Goal: Task Accomplishment & Management: Manage account settings

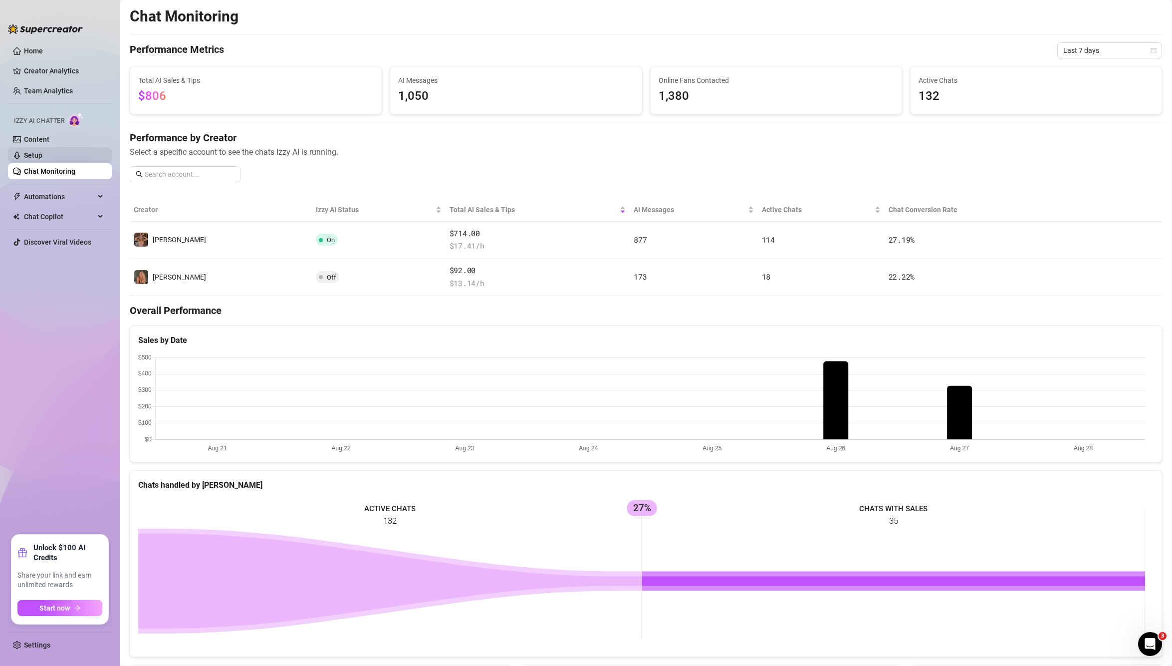
click at [42, 153] on link "Setup" at bounding box center [33, 155] width 18 height 8
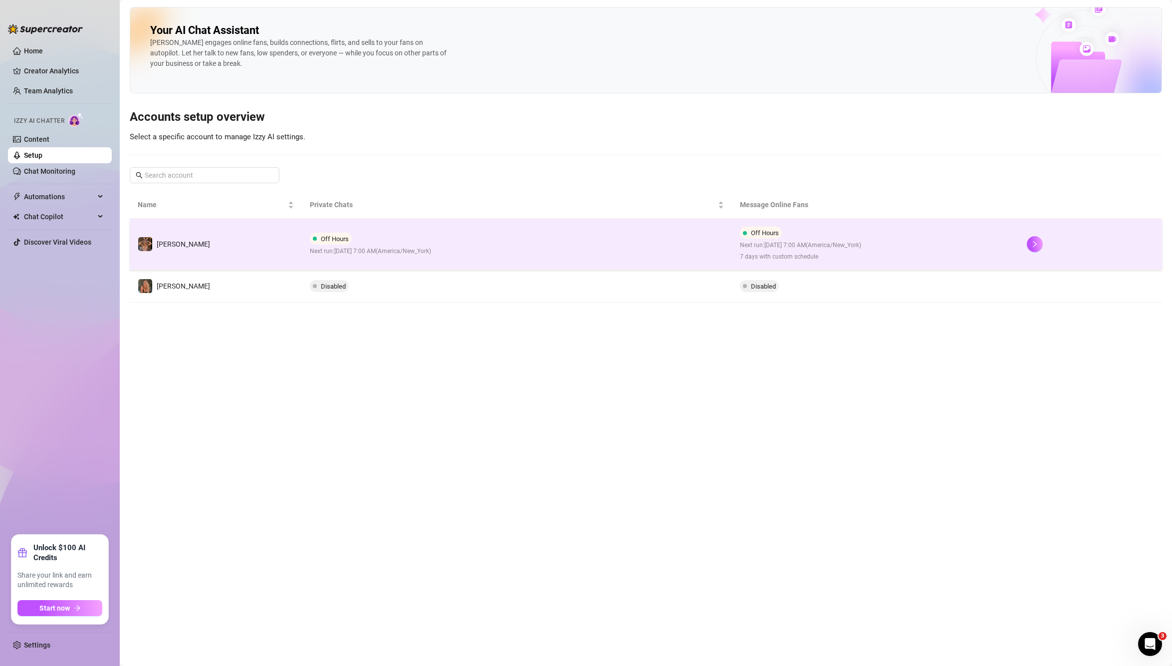
click at [994, 247] on td "Off Hours Next run: [DATE] 7:00 AM ( [GEOGRAPHIC_DATA]/New_York ) 7 days with c…" at bounding box center [875, 244] width 287 height 51
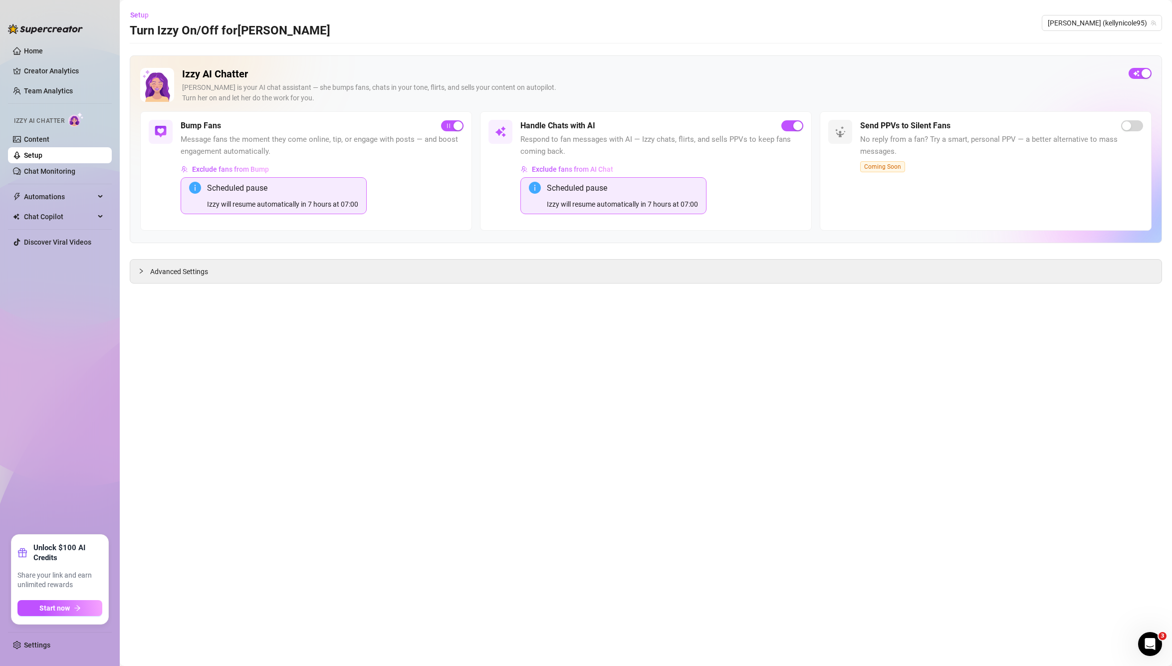
click at [251, 193] on div "Scheduled pause" at bounding box center [282, 188] width 151 height 12
click at [26, 173] on link "Chat Monitoring" at bounding box center [49, 171] width 51 height 8
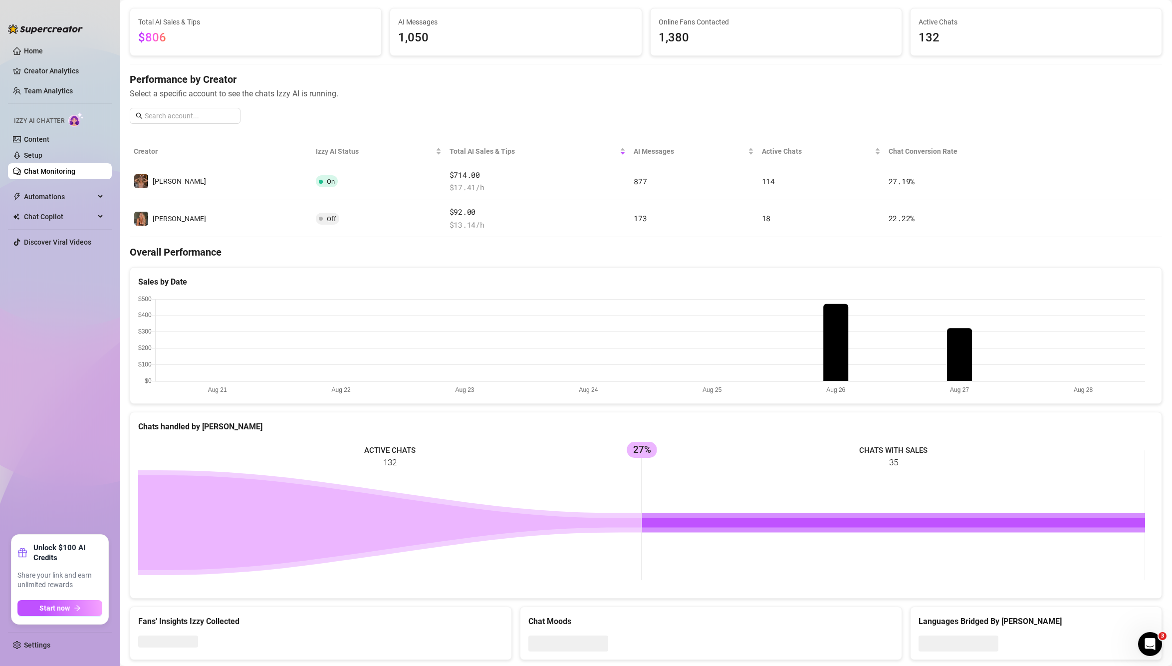
scroll to position [82, 0]
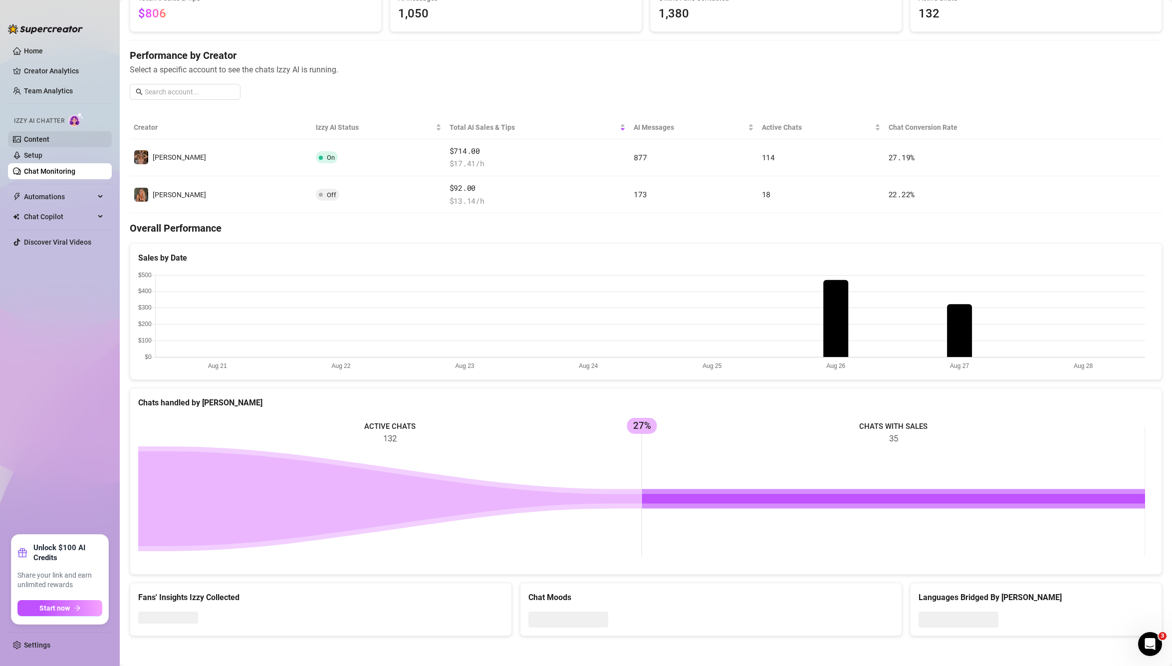
click at [33, 143] on link "Content" at bounding box center [36, 139] width 25 height 8
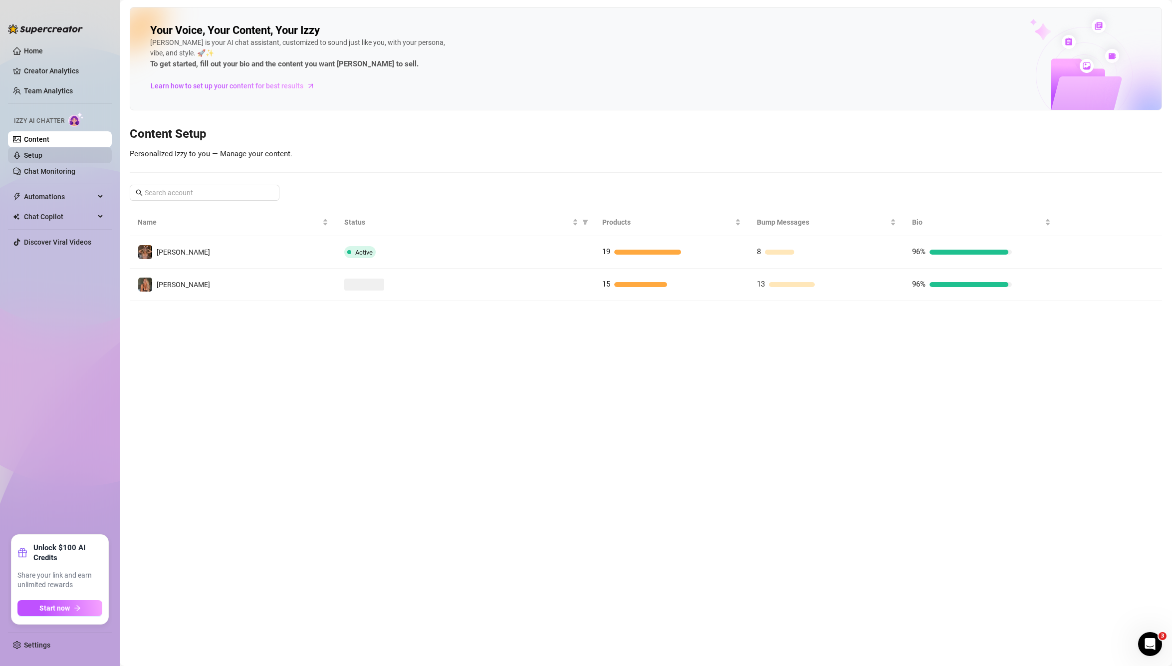
click at [37, 154] on link "Setup" at bounding box center [33, 155] width 18 height 8
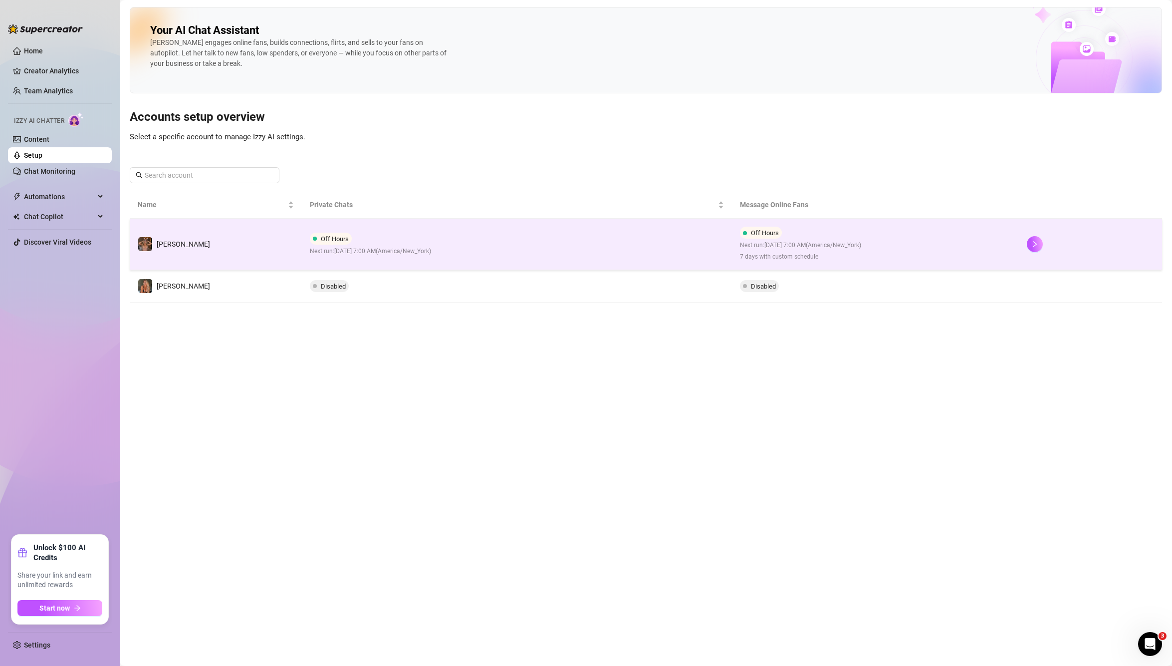
click at [1043, 252] on div at bounding box center [1090, 244] width 127 height 16
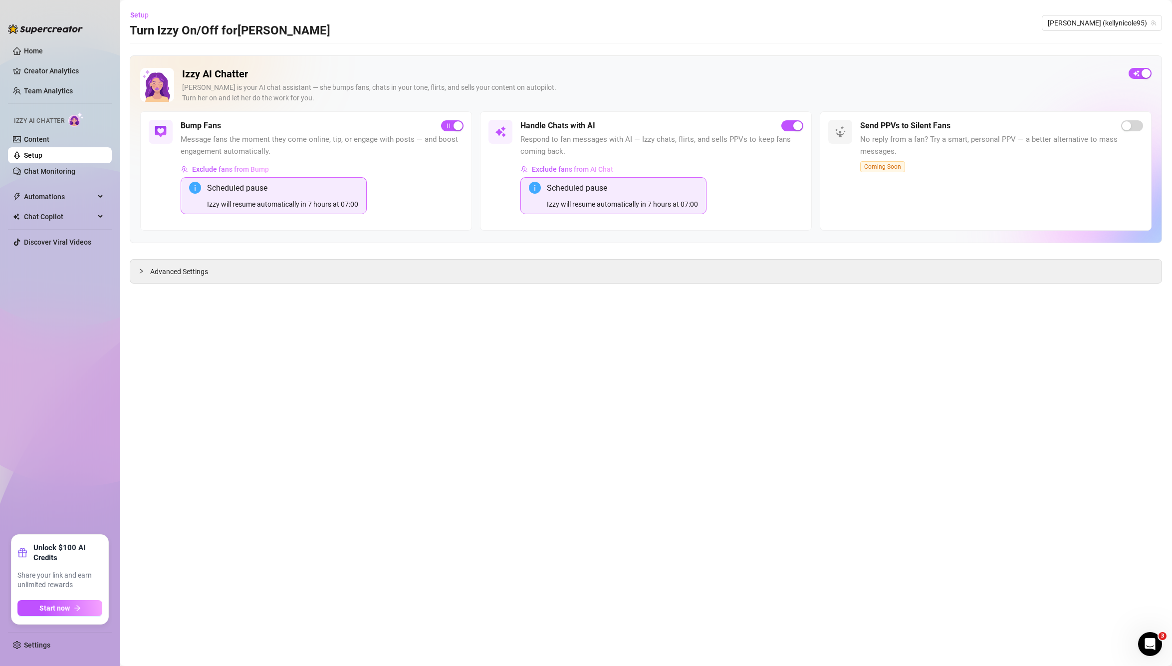
click at [589, 200] on div "Izzy will resume automatically in 7 hours at 07:00" at bounding box center [622, 204] width 151 height 11
drag, startPoint x: 180, startPoint y: 273, endPoint x: 536, endPoint y: 420, distance: 385.2
click at [182, 273] on span "Advanced Settings" at bounding box center [179, 271] width 58 height 11
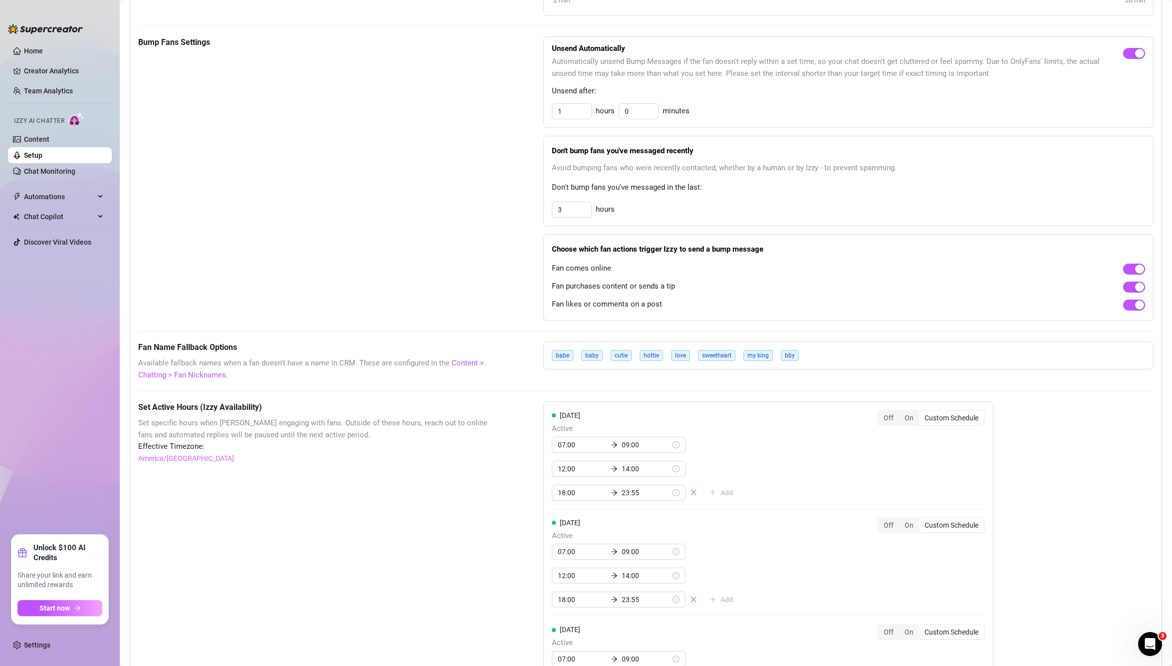
scroll to position [665, 0]
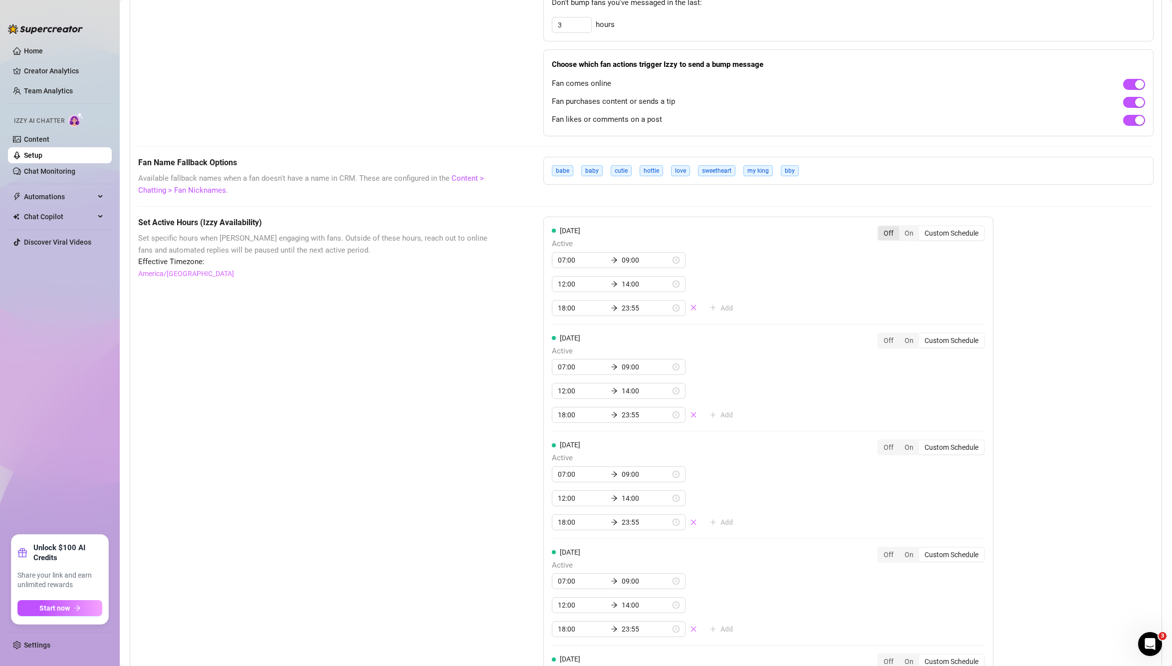
click at [889, 232] on div "Off" at bounding box center [888, 233] width 21 height 14
click at [881, 227] on input "Off" at bounding box center [881, 227] width 0 height 0
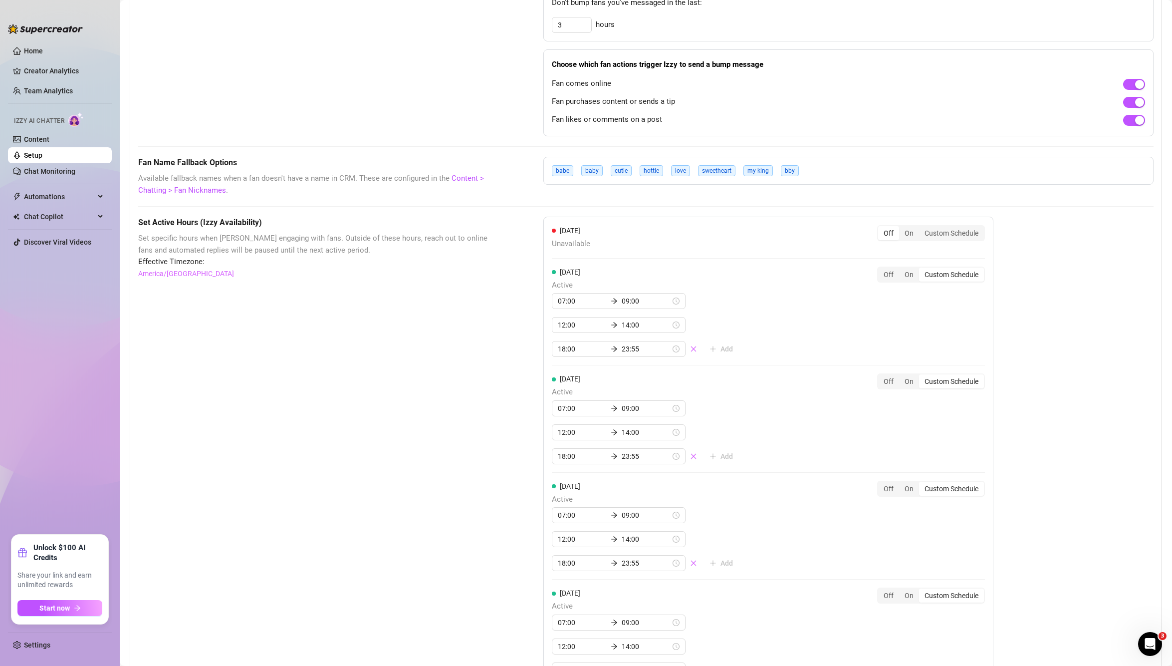
click at [890, 238] on div "Off" at bounding box center [888, 233] width 21 height 14
click at [881, 227] on input "Off" at bounding box center [881, 227] width 0 height 0
click at [915, 236] on div "On" at bounding box center [909, 233] width 20 height 14
click at [901, 227] on input "On" at bounding box center [901, 227] width 0 height 0
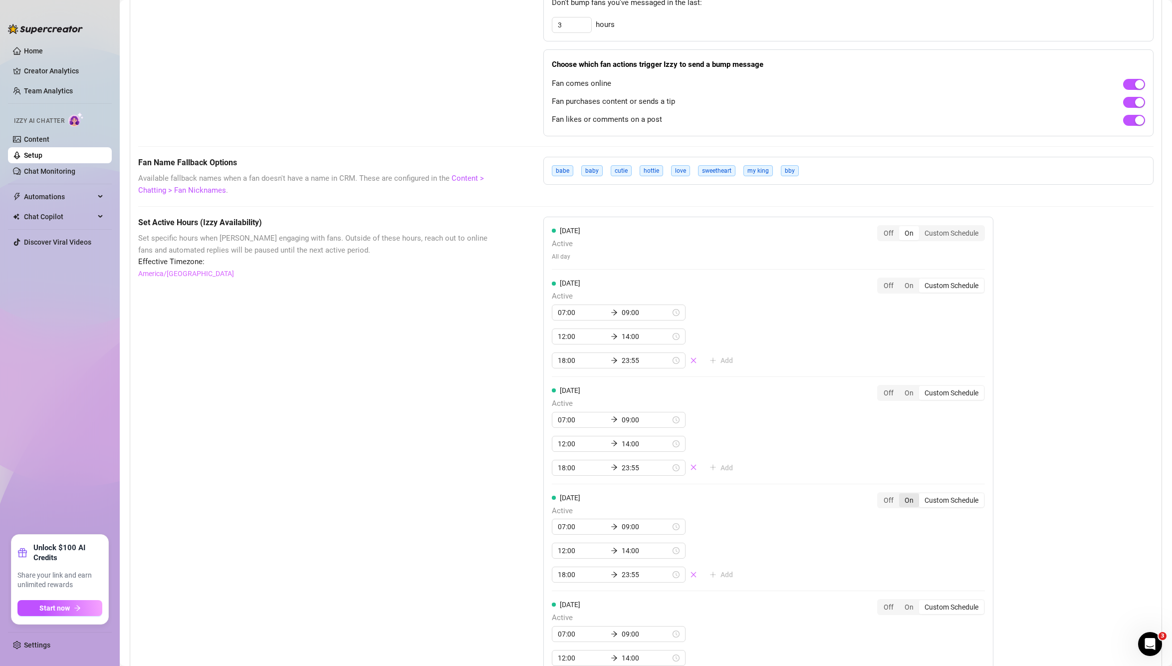
click at [908, 500] on div "On" at bounding box center [909, 500] width 20 height 14
click at [901, 494] on input "On" at bounding box center [901, 494] width 0 height 0
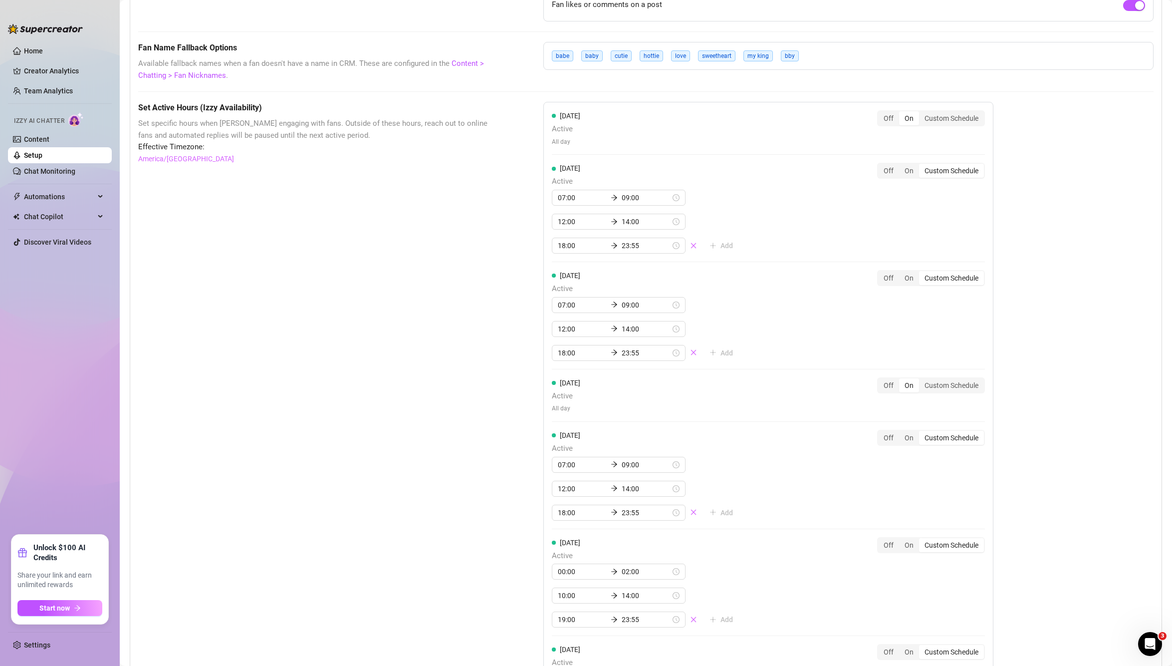
scroll to position [832, 0]
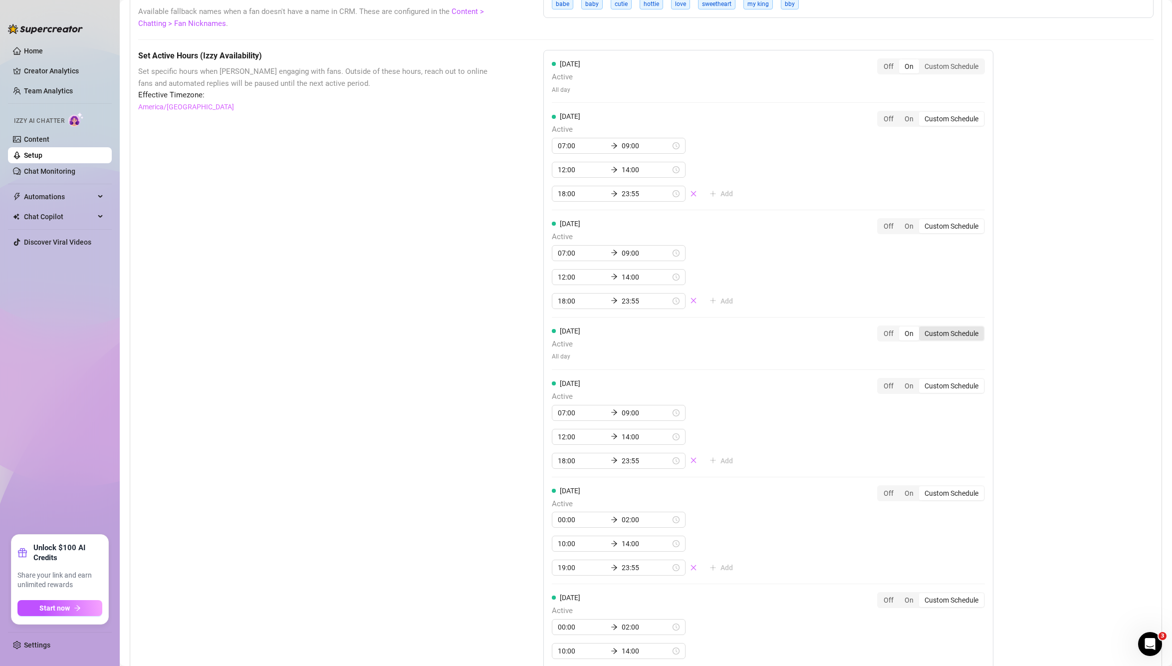
click at [948, 336] on div "Custom Schedule" at bounding box center [951, 333] width 65 height 14
click at [921, 328] on input "Custom Schedule" at bounding box center [921, 328] width 0 height 0
click at [908, 332] on div "On" at bounding box center [909, 333] width 20 height 14
click at [901, 328] on input "On" at bounding box center [901, 328] width 0 height 0
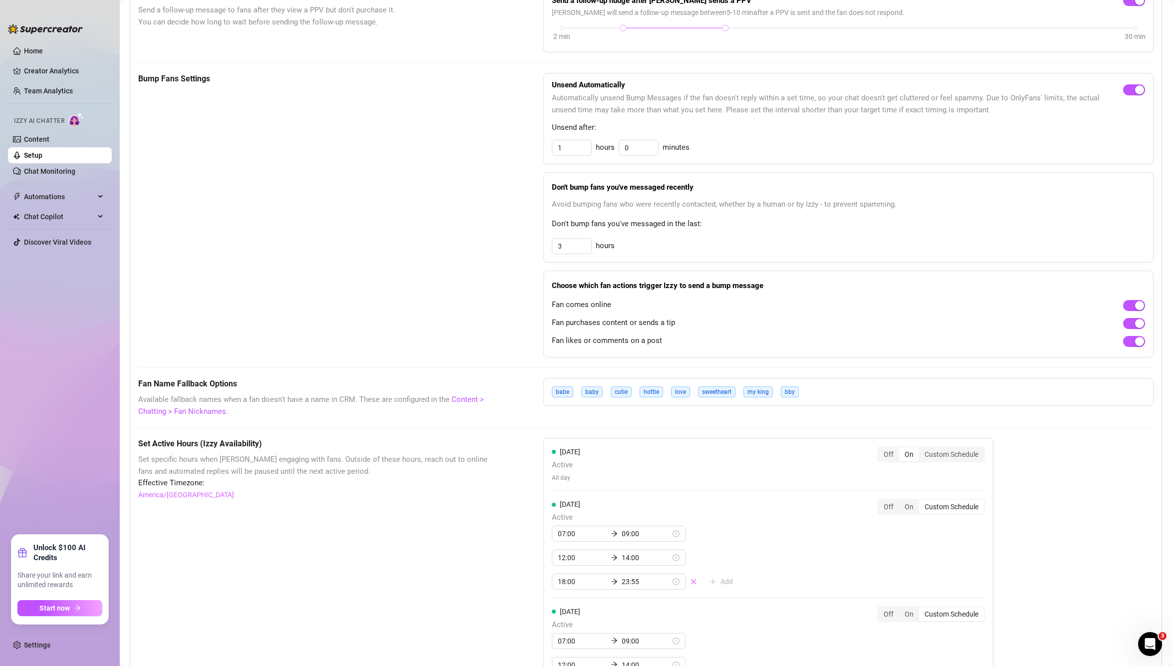
scroll to position [83, 0]
